Goal: Information Seeking & Learning: Learn about a topic

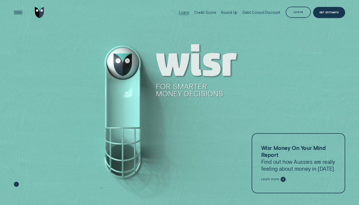
click at [186, 15] on div at bounding box center [184, 15] width 10 height 0
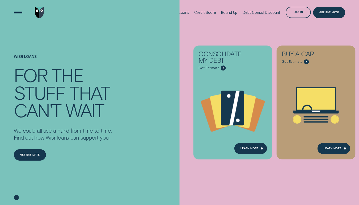
click at [251, 10] on div "Debt Consol Discount" at bounding box center [261, 12] width 38 height 4
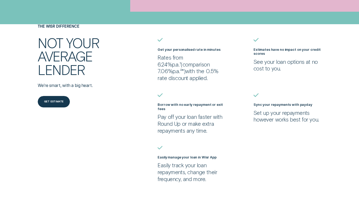
scroll to position [177, 0]
